Goal: Check status: Check status

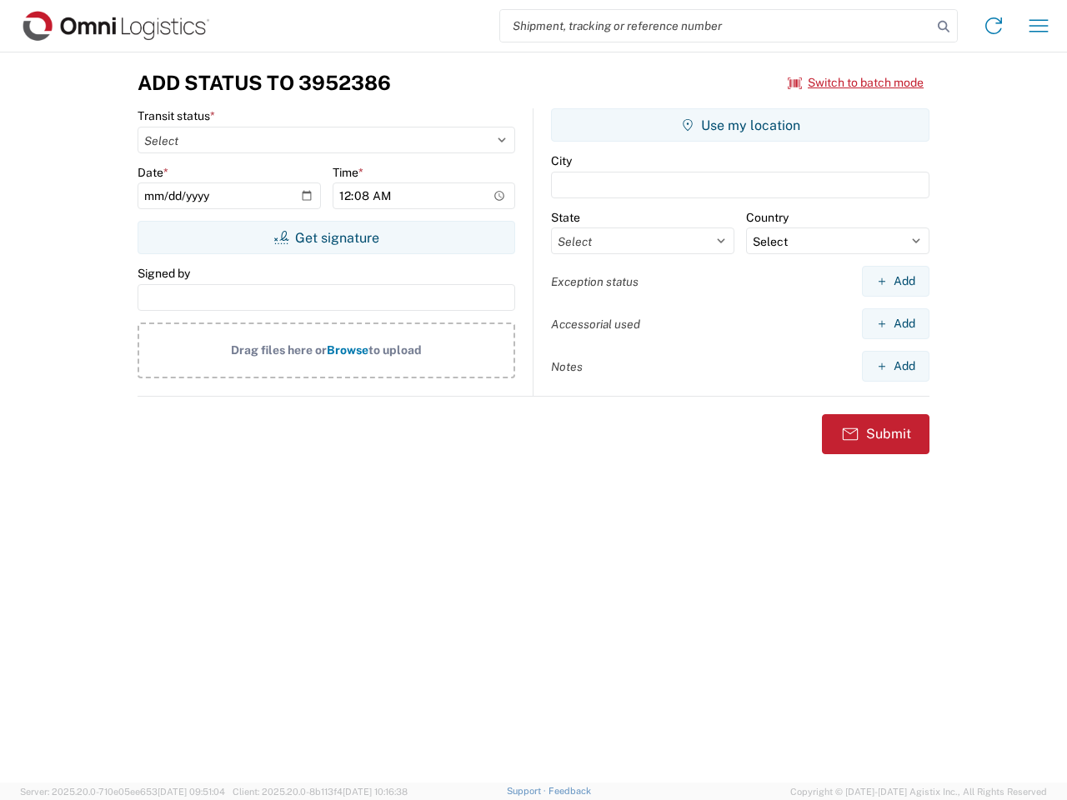
click at [716, 26] on input "search" at bounding box center [716, 26] width 432 height 32
click at [943, 27] on icon at bounding box center [943, 26] width 23 height 23
click at [993, 26] on icon at bounding box center [993, 26] width 27 height 27
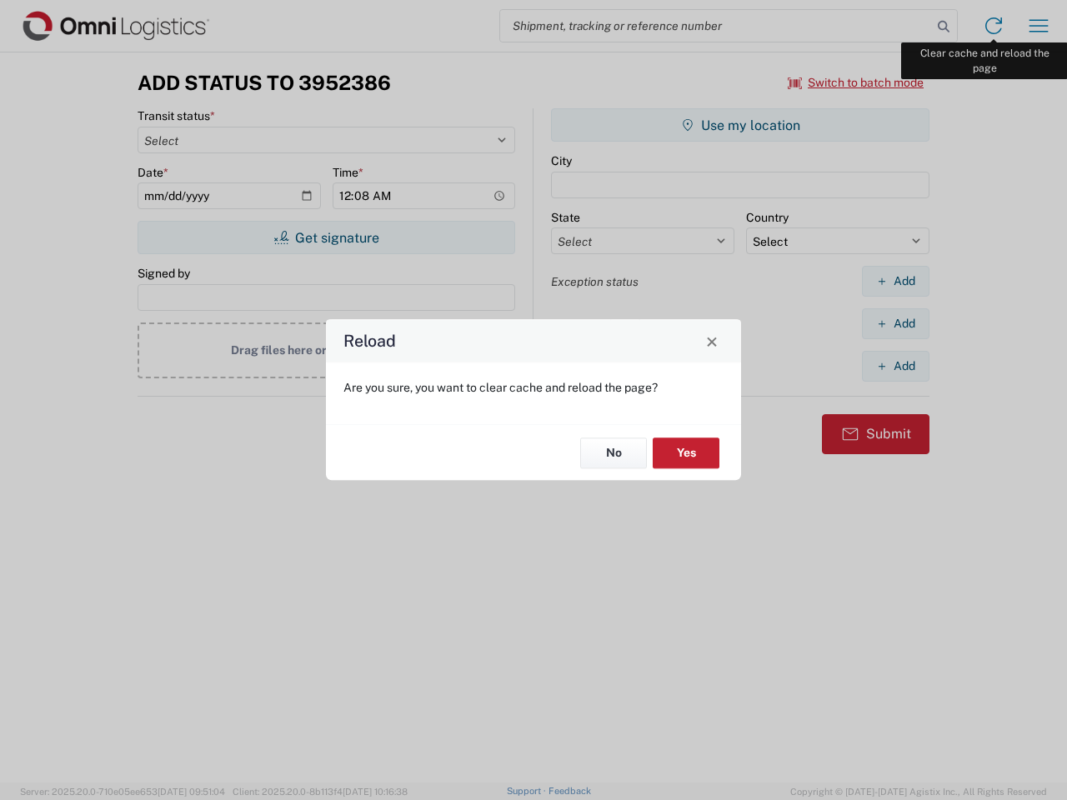
click at [1038, 26] on div "Reload Are you sure, you want to clear cache and reload the page? No Yes" at bounding box center [533, 400] width 1067 height 800
click at [856, 83] on div "Reload Are you sure, you want to clear cache and reload the page? No Yes" at bounding box center [533, 400] width 1067 height 800
click at [326, 238] on div "Reload Are you sure, you want to clear cache and reload the page? No Yes" at bounding box center [533, 400] width 1067 height 800
click at [740, 125] on div "Reload Are you sure, you want to clear cache and reload the page? No Yes" at bounding box center [533, 400] width 1067 height 800
click at [895, 281] on div "Reload Are you sure, you want to clear cache and reload the page? No Yes" at bounding box center [533, 400] width 1067 height 800
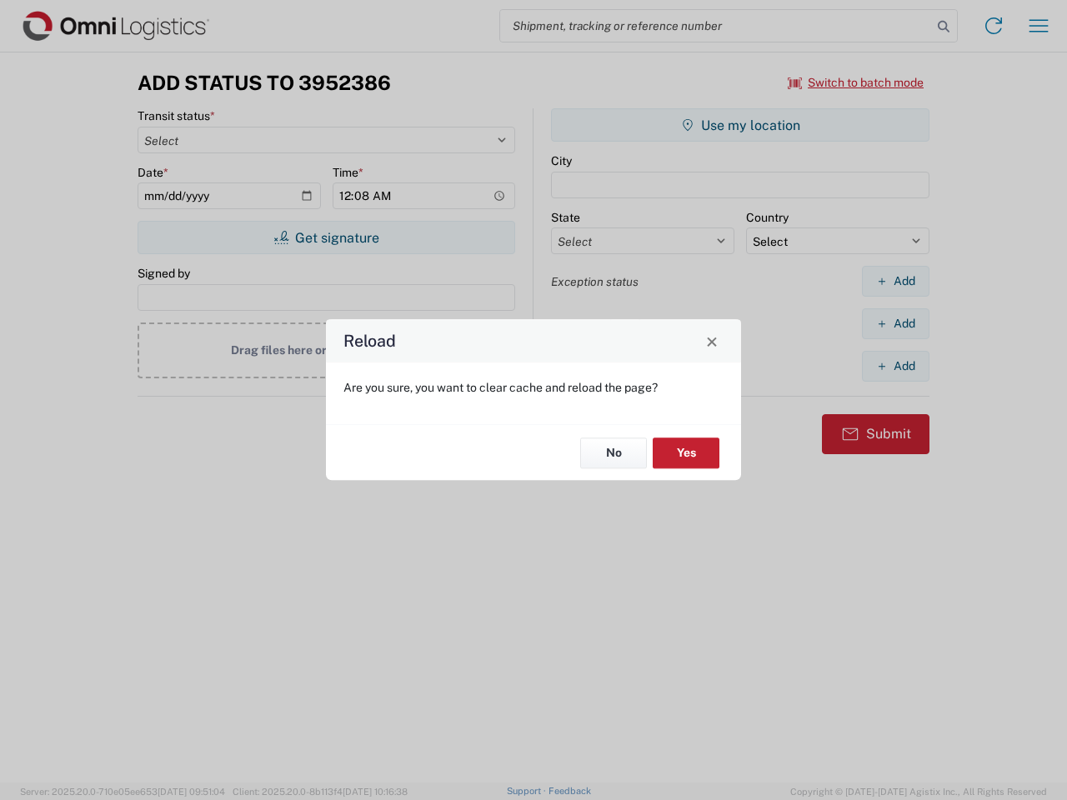
click at [895, 323] on div "Reload Are you sure, you want to clear cache and reload the page? No Yes" at bounding box center [533, 400] width 1067 height 800
click at [895, 366] on div "Reload Are you sure, you want to clear cache and reload the page? No Yes" at bounding box center [533, 400] width 1067 height 800
